Goal: Information Seeking & Learning: Learn about a topic

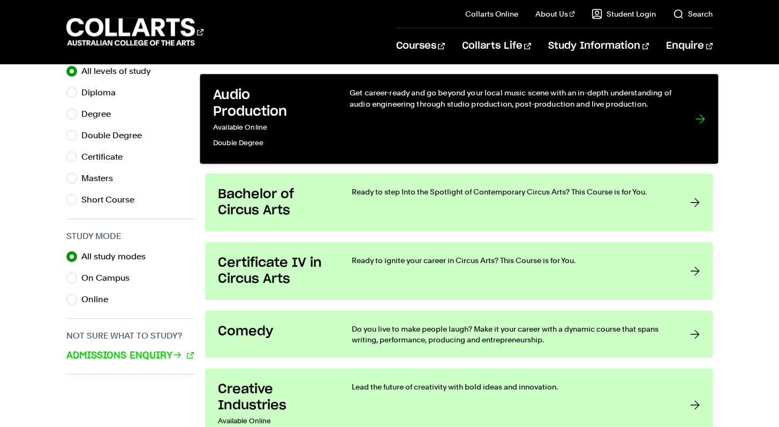
scroll to position [572, 0]
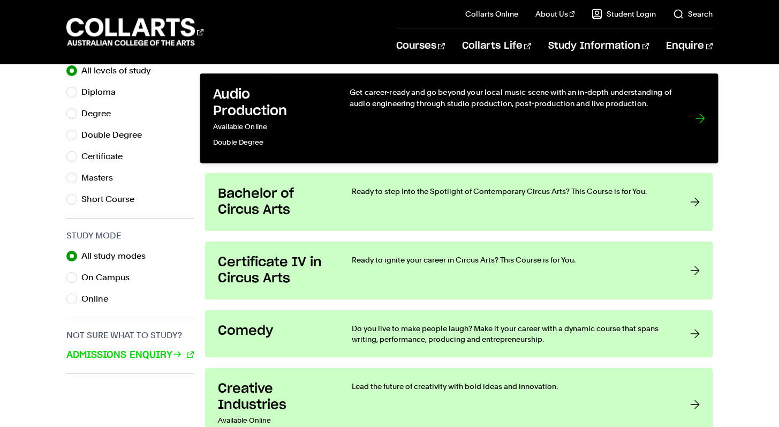
click at [696, 116] on div at bounding box center [700, 118] width 10 height 63
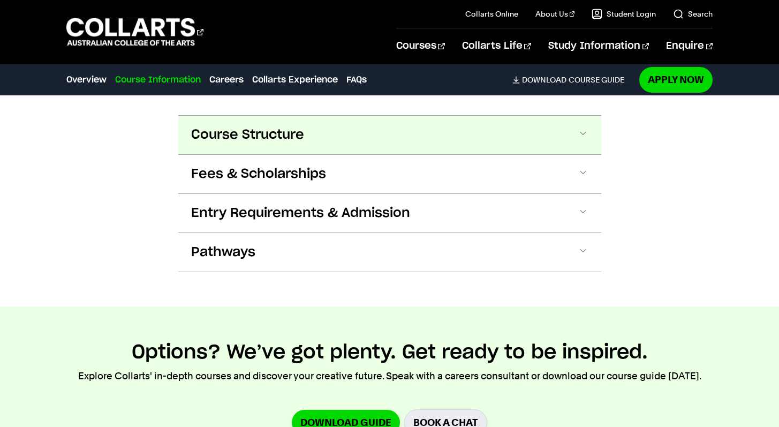
click at [344, 137] on button "Course Structure" at bounding box center [389, 135] width 423 height 39
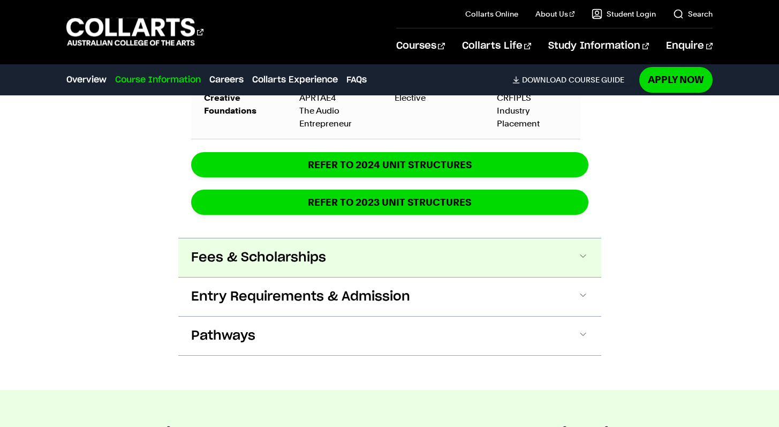
scroll to position [1806, 0]
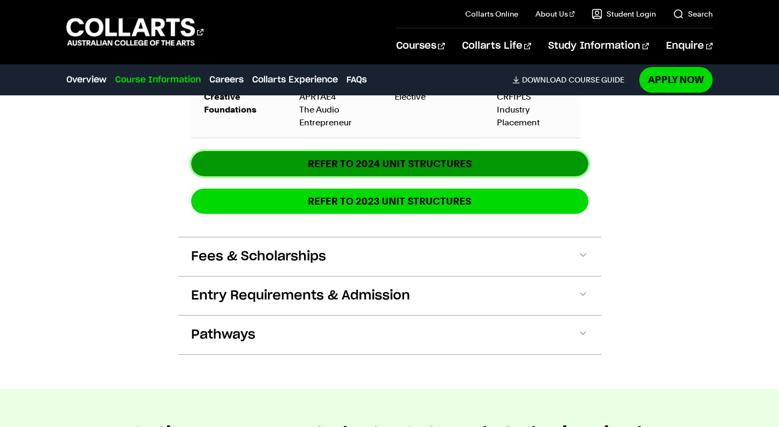
click at [411, 166] on link "REFER TO 2024 unit structures" at bounding box center [389, 163] width 397 height 25
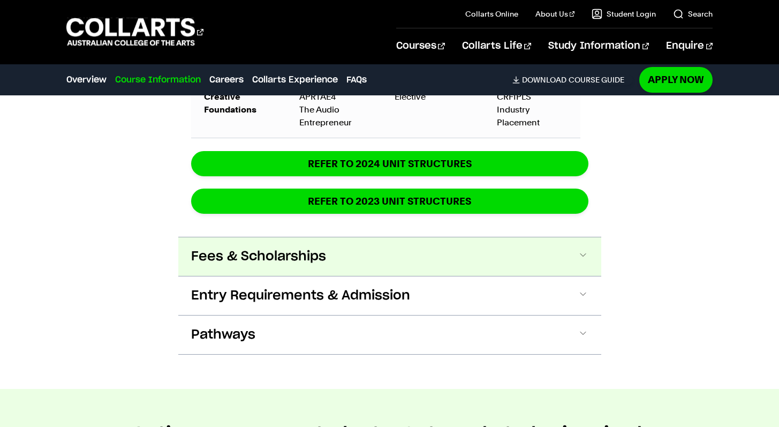
click at [380, 264] on button "Fees & Scholarships" at bounding box center [389, 256] width 423 height 39
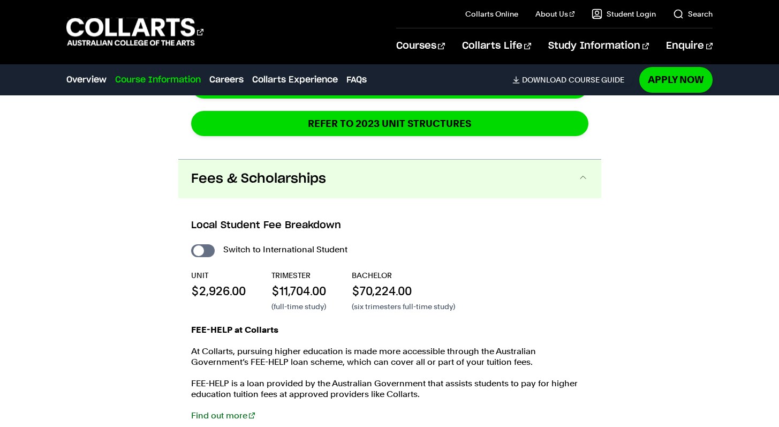
scroll to position [1879, 0]
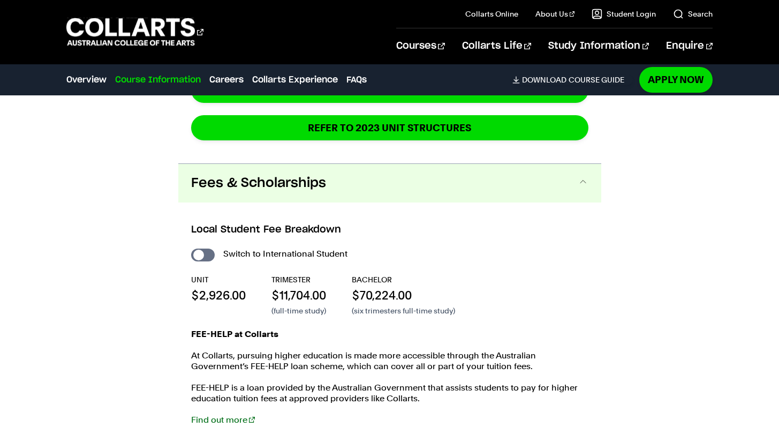
click at [297, 183] on span "Fees & Scholarships" at bounding box center [258, 183] width 135 height 17
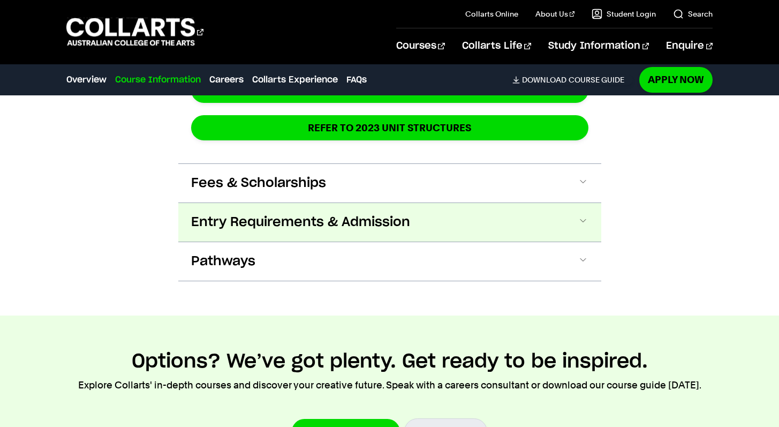
click at [304, 227] on span "Entry Requirements & Admission" at bounding box center [300, 222] width 219 height 17
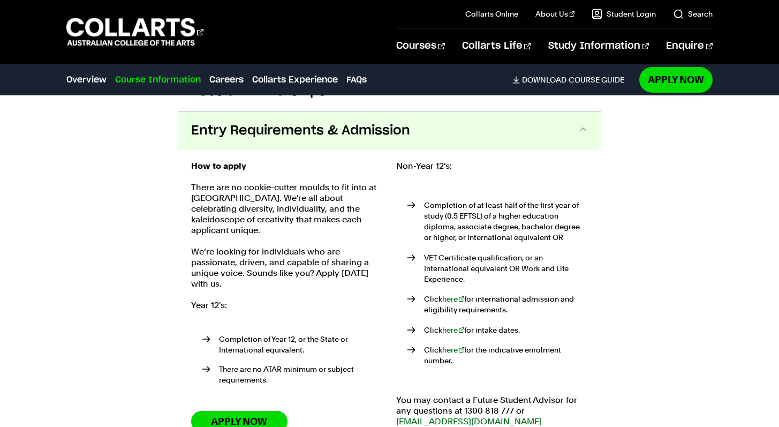
scroll to position [1986, 0]
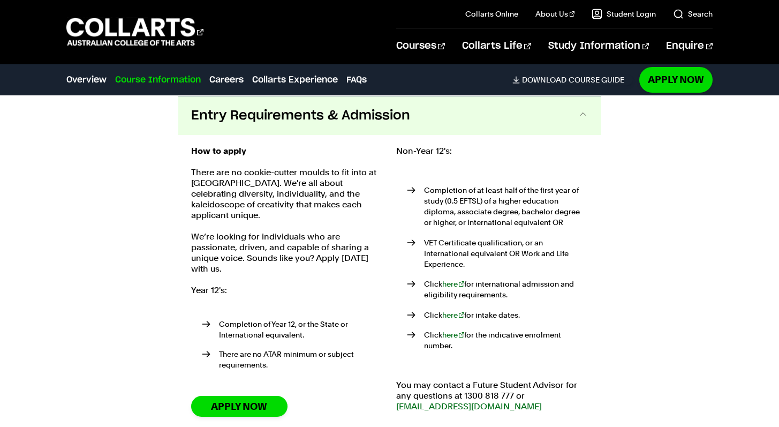
click at [336, 122] on span "Entry Requirements & Admission" at bounding box center [300, 115] width 219 height 17
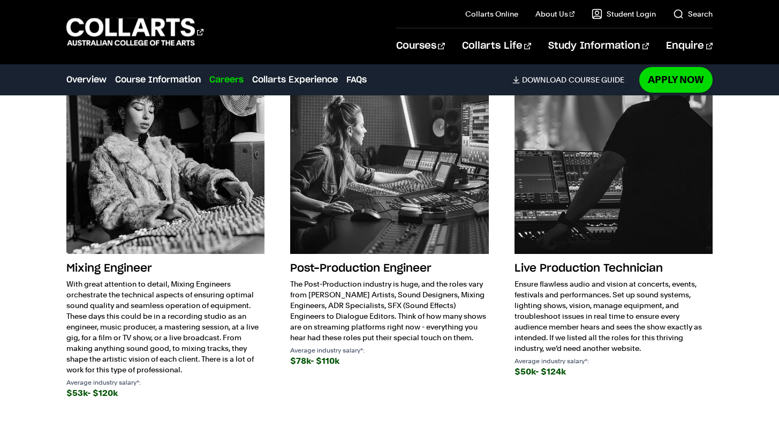
scroll to position [2440, 0]
